Goal: Transaction & Acquisition: Purchase product/service

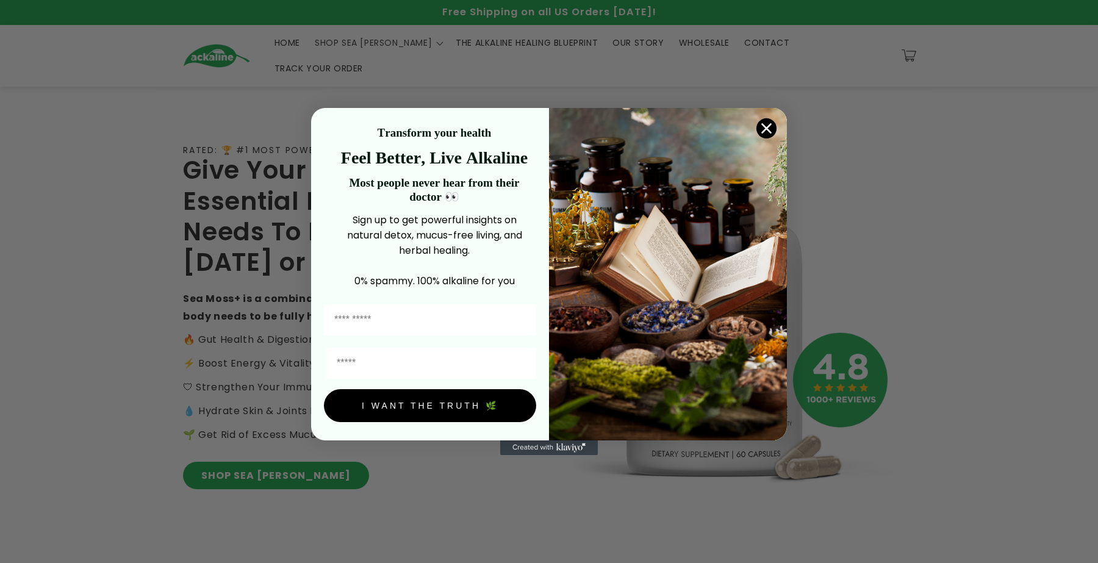
drag, startPoint x: 940, startPoint y: 318, endPoint x: 915, endPoint y: 318, distance: 24.4
click at [405, 217] on div "Close dialog Transform your health Feel Better, Live Alkaline Most people never…" at bounding box center [549, 281] width 1098 height 563
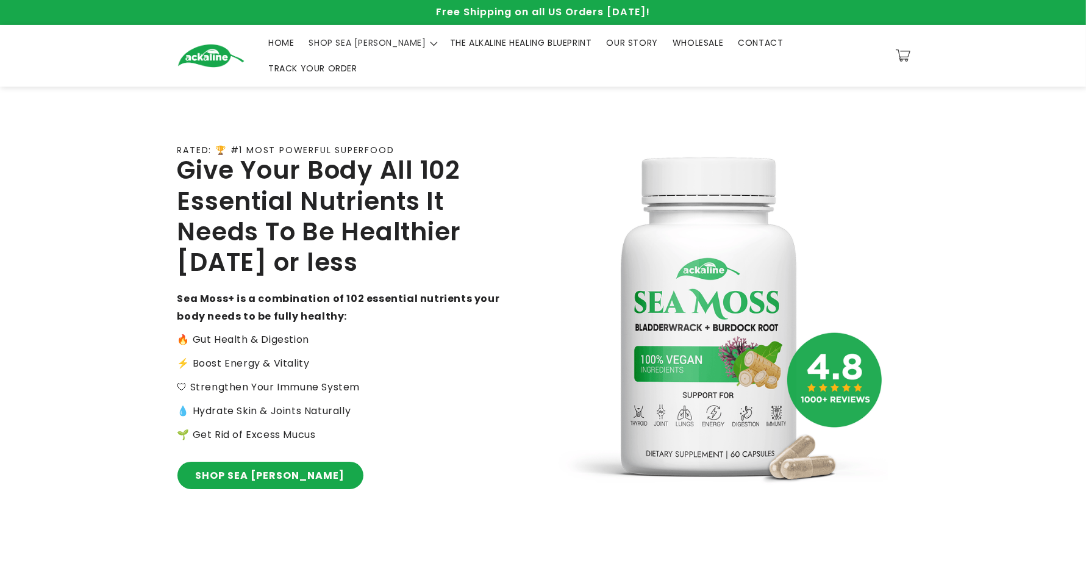
click at [270, 217] on div "RATED: 🏆 #1 MOST POWERFUL SUPERFOOD Give Your Body All 102 Essential Nutrients …" at bounding box center [360, 321] width 366 height 424
click at [272, 217] on div "RATED: 🏆 #1 MOST POWERFUL SUPERFOOD Give Your Body All 102 Essential Nutrients …" at bounding box center [360, 321] width 366 height 424
click at [271, 217] on link "SHOP SEA [PERSON_NAME]" at bounding box center [270, 475] width 186 height 27
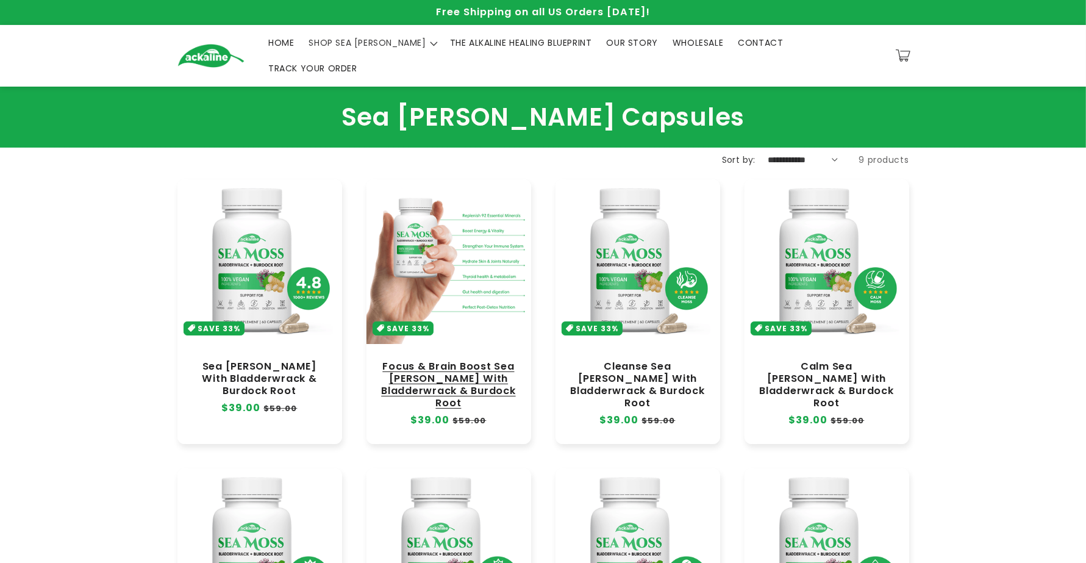
click at [456, 360] on link "Focus & Brain Boost Sea [PERSON_NAME] With Bladderwrack & Burdock Root" at bounding box center [449, 384] width 140 height 49
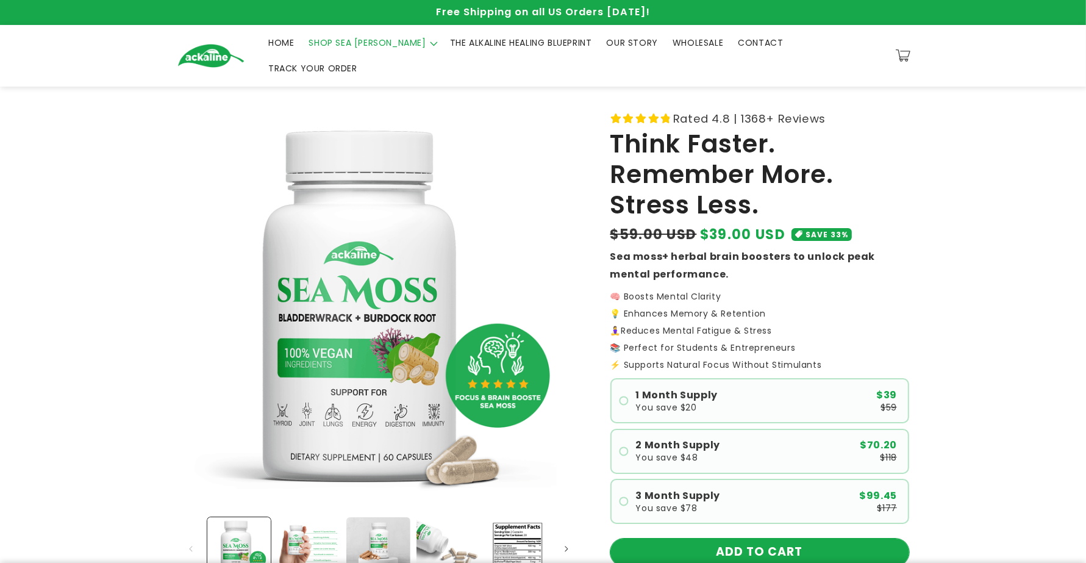
drag, startPoint x: 857, startPoint y: 526, endPoint x: 855, endPoint y: 517, distance: 8.7
click at [857, 538] on button "ADD TO CART" at bounding box center [759, 551] width 299 height 27
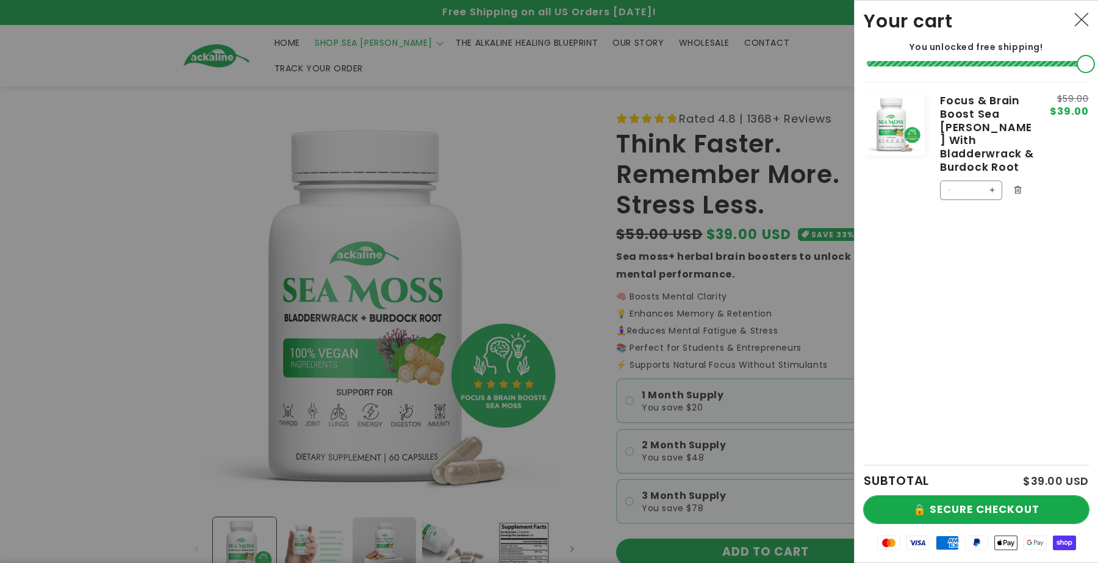
click at [968, 516] on button "🔒 SECURE CHECKOUT" at bounding box center [976, 509] width 225 height 27
